Goal: Check status: Verify the current state of an ongoing process or item

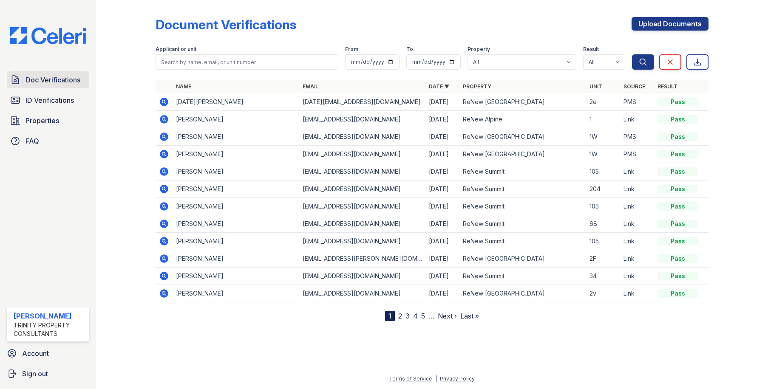
click at [68, 83] on span "Doc Verifications" at bounding box center [53, 80] width 55 height 10
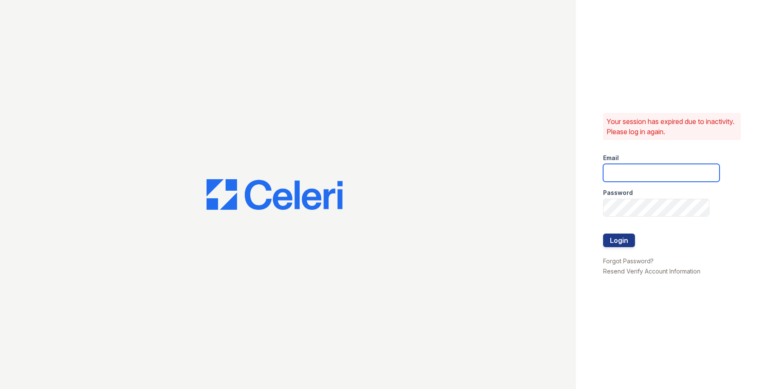
click at [624, 170] on input "email" at bounding box center [661, 173] width 116 height 18
type input "owilliams@trinity-pm.com"
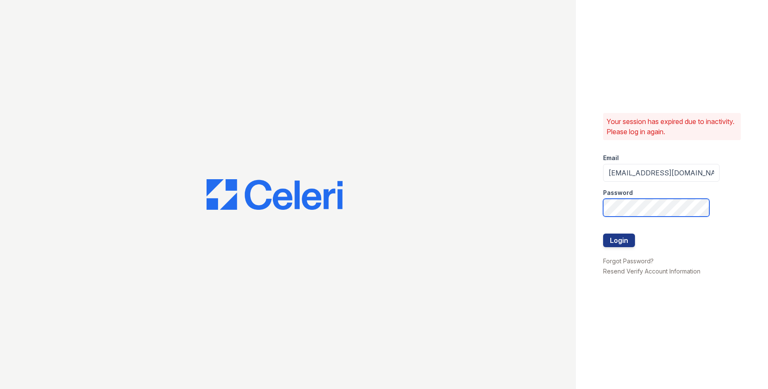
click at [603, 234] on button "Login" at bounding box center [619, 241] width 32 height 14
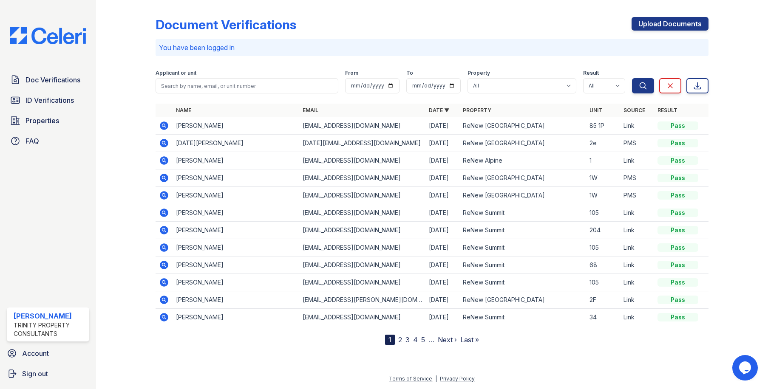
click at [162, 125] on icon at bounding box center [164, 126] width 9 height 9
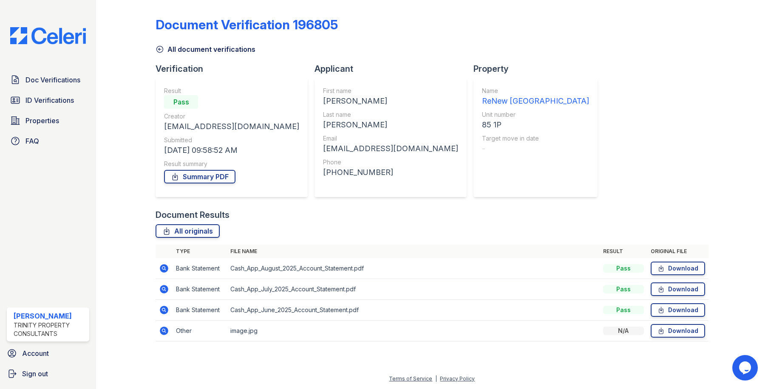
click at [425, 209] on div "Document Results" at bounding box center [432, 215] width 553 height 12
click at [162, 266] on icon at bounding box center [164, 268] width 9 height 9
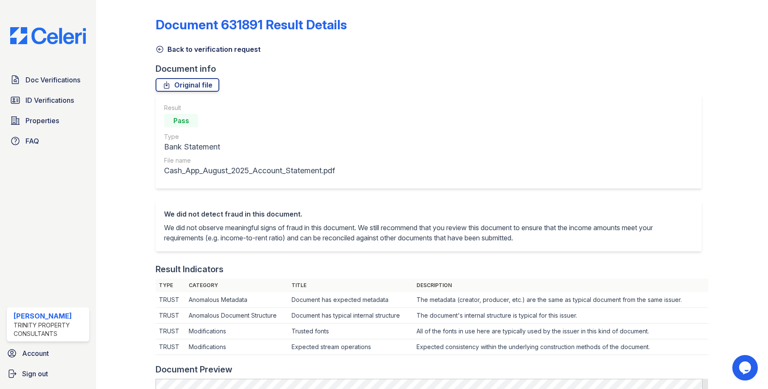
click at [503, 77] on div "Document 631891 Result Details Back to verification request Document info Origi…" at bounding box center [432, 385] width 553 height 765
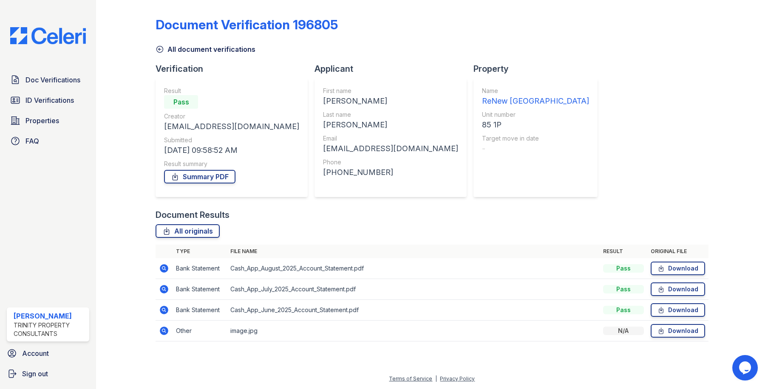
click at [610, 60] on div "Document Verification 196805 All document verifications Verification Result Pas…" at bounding box center [432, 176] width 553 height 347
click at [55, 79] on span "Doc Verifications" at bounding box center [53, 80] width 55 height 10
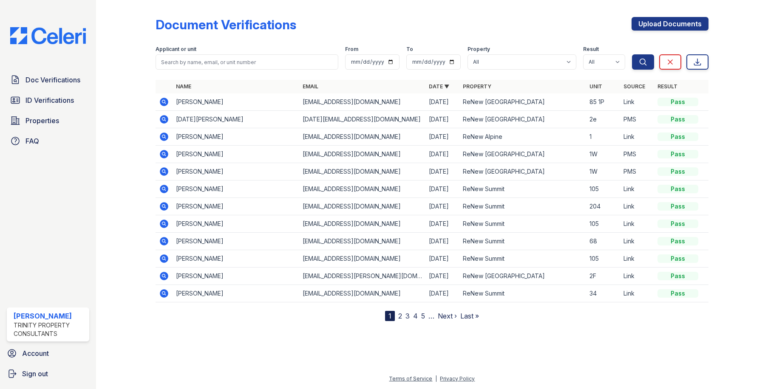
click at [400, 316] on link "2" at bounding box center [400, 316] width 4 height 9
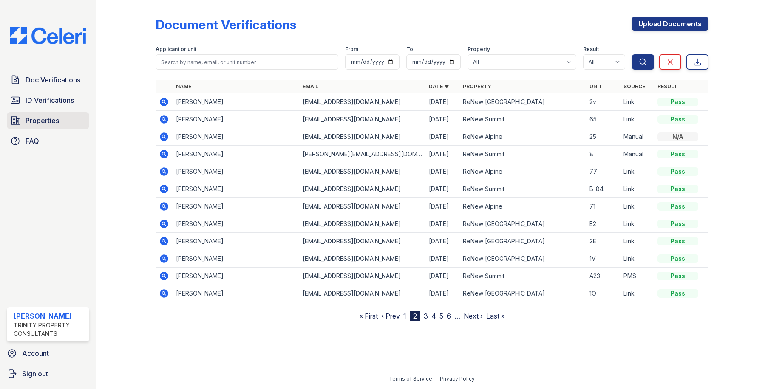
click at [39, 126] on link "Properties" at bounding box center [48, 120] width 82 height 17
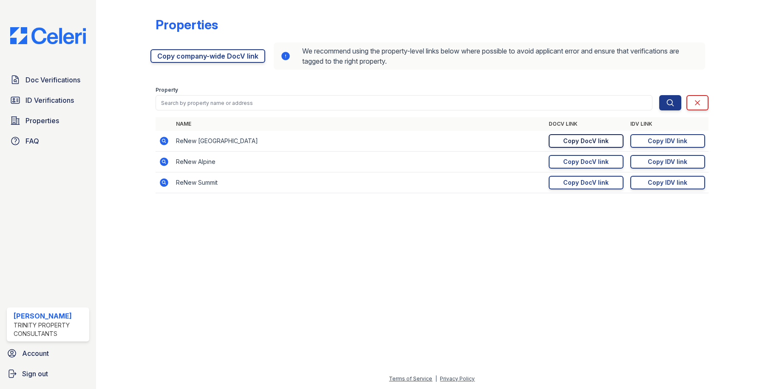
click at [600, 141] on div "Copy DocV link" at bounding box center [585, 141] width 45 height 9
click at [45, 99] on span "ID Verifications" at bounding box center [50, 100] width 48 height 10
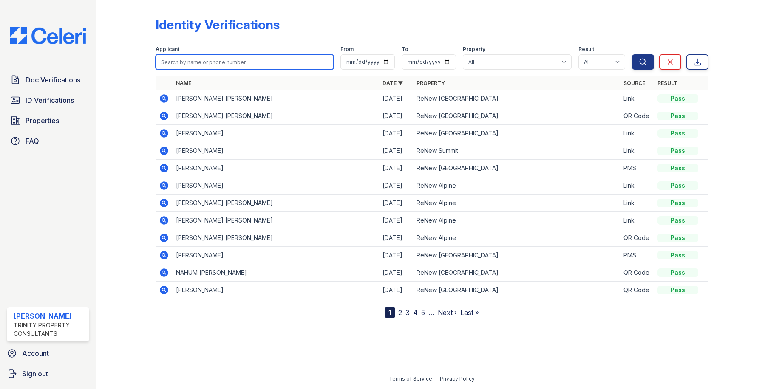
click at [213, 62] on input "search" at bounding box center [245, 61] width 178 height 15
type input "adrian"
click at [632, 54] on button "Search" at bounding box center [643, 61] width 22 height 15
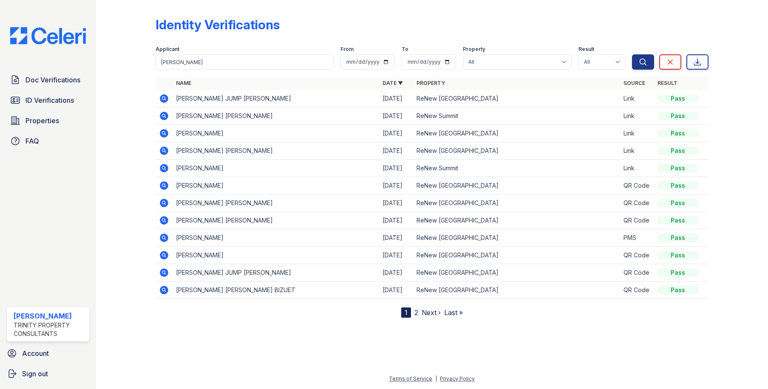
click at [160, 96] on icon at bounding box center [164, 99] width 10 height 10
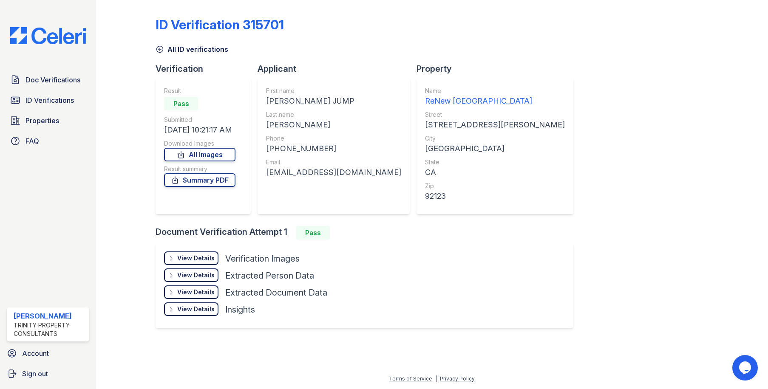
click at [198, 254] on div "View Details" at bounding box center [195, 258] width 37 height 9
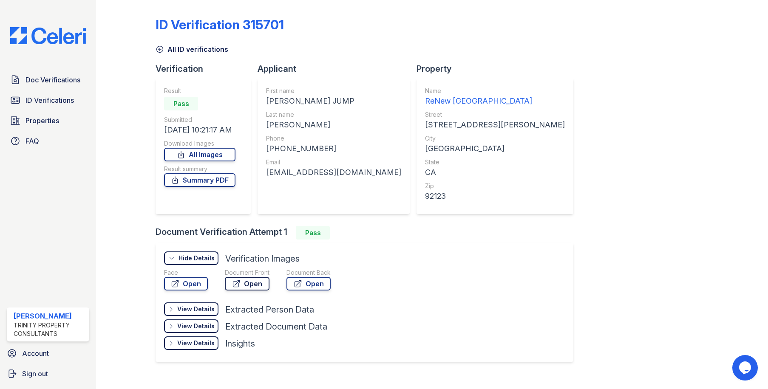
click at [250, 286] on link "Open" at bounding box center [247, 284] width 45 height 14
click at [206, 182] on link "Summary PDF" at bounding box center [199, 180] width 71 height 14
drag, startPoint x: 725, startPoint y: 114, endPoint x: 690, endPoint y: 103, distance: 36.6
click at [725, 114] on div at bounding box center [732, 188] width 46 height 371
